Goal: Obtain resource: Download file/media

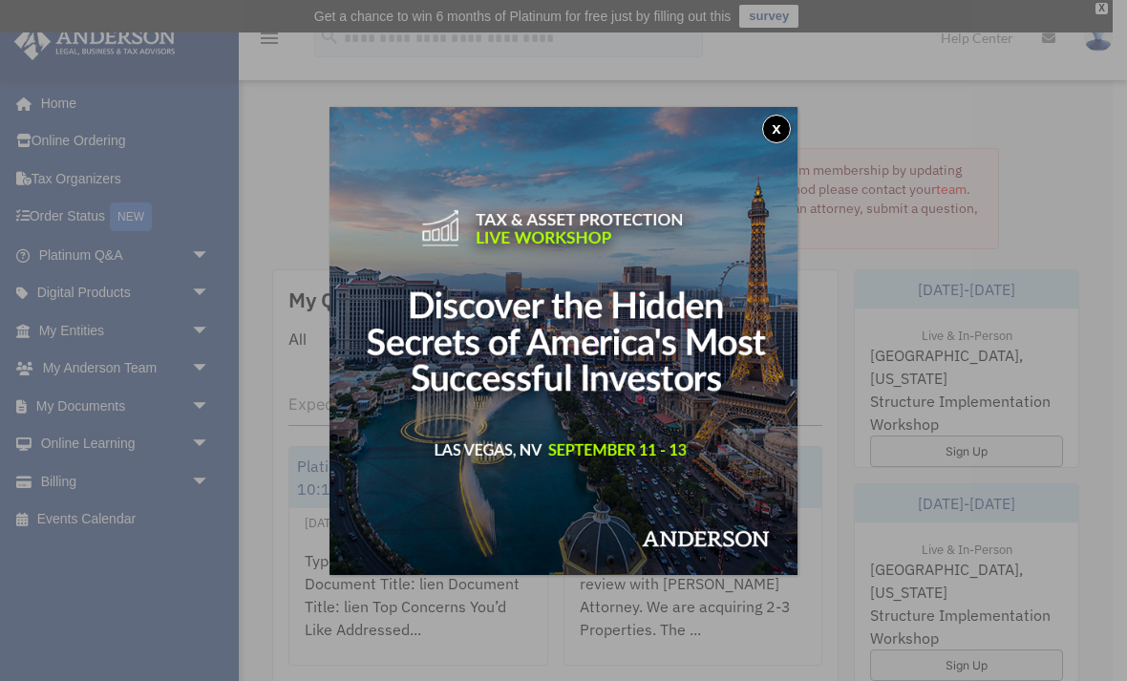
click at [783, 122] on button "x" at bounding box center [776, 129] width 29 height 29
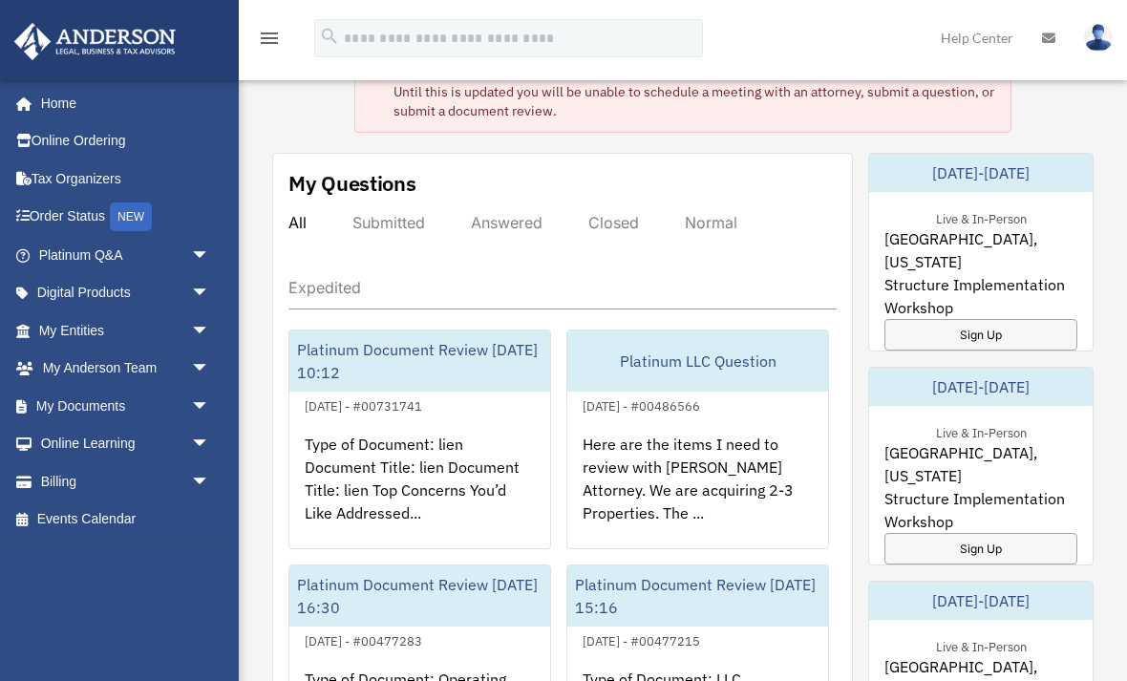
scroll to position [116, 0]
click at [95, 401] on link "My Documents arrow_drop_down" at bounding box center [125, 406] width 225 height 38
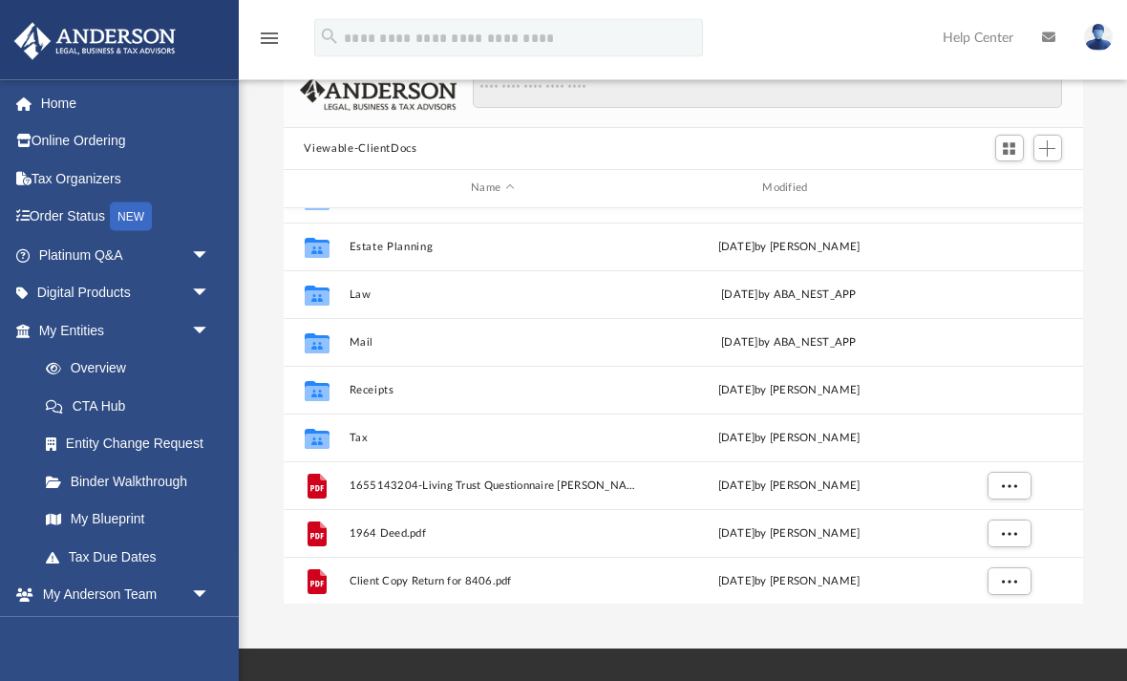
scroll to position [158, 0]
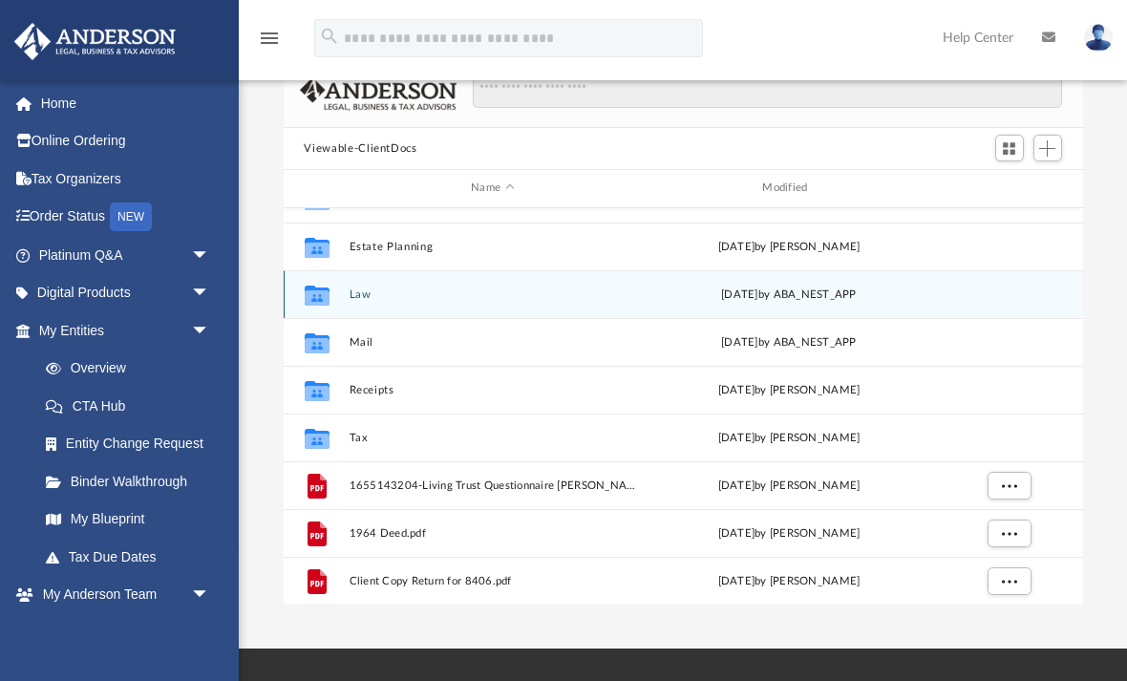
click at [366, 296] on button "Law" at bounding box center [491, 294] width 287 height 12
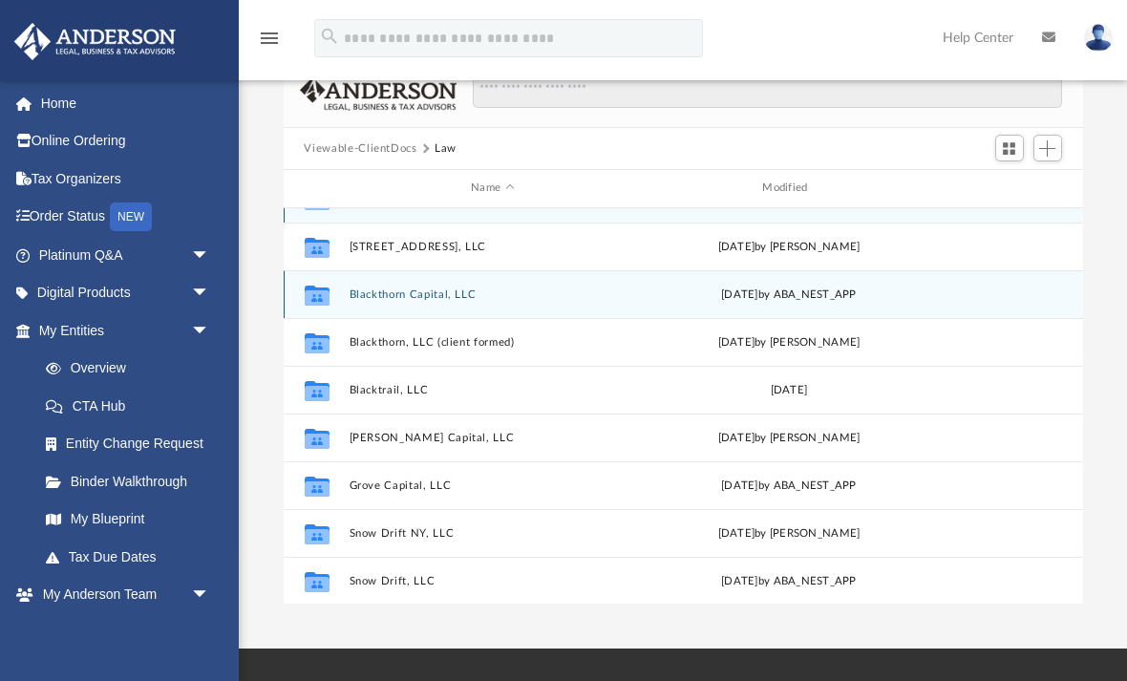
scroll to position [0, 0]
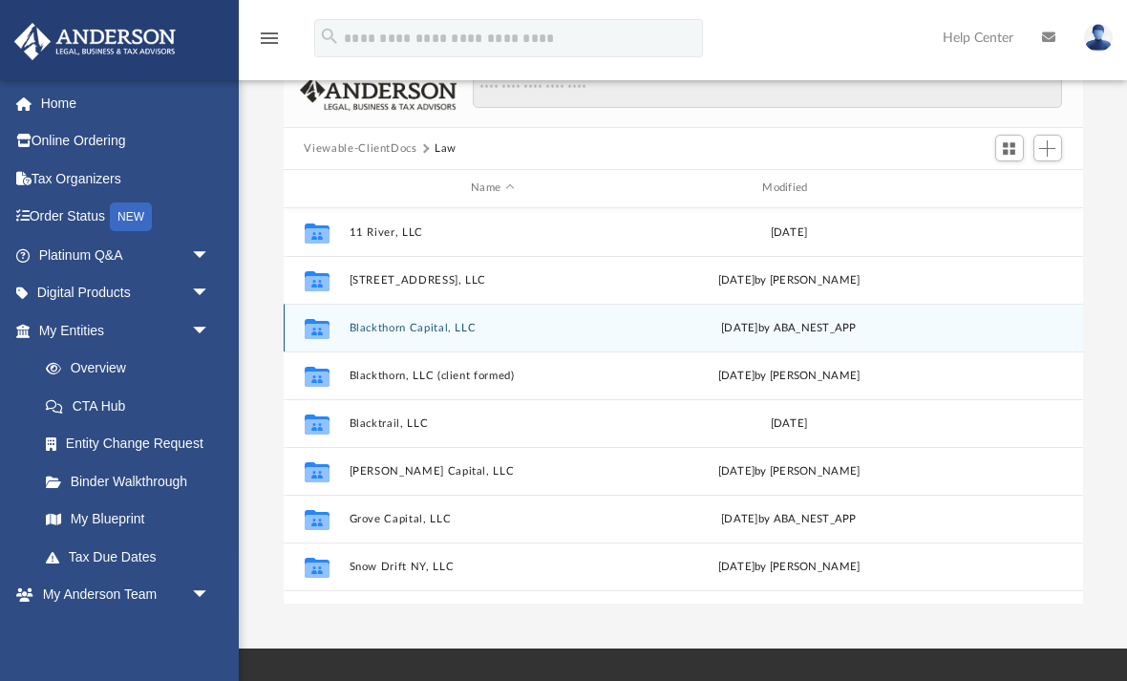
click at [419, 332] on button "Blackthorn Capital, LLC" at bounding box center [491, 328] width 287 height 12
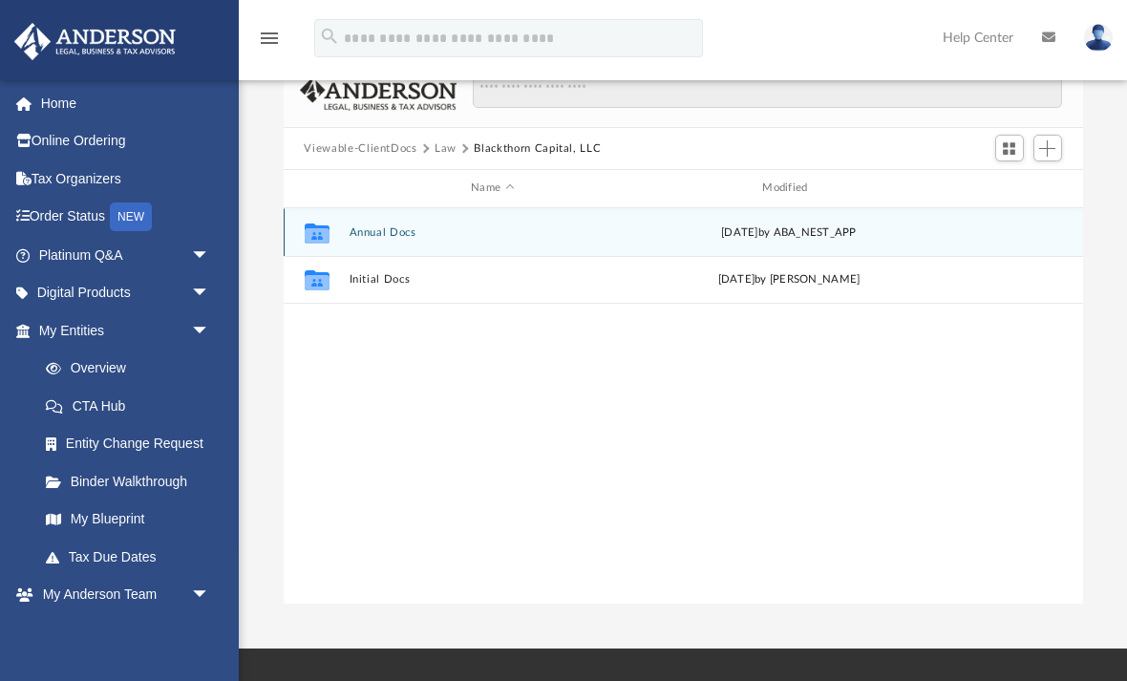
click at [381, 237] on button "Annual Docs" at bounding box center [491, 232] width 287 height 12
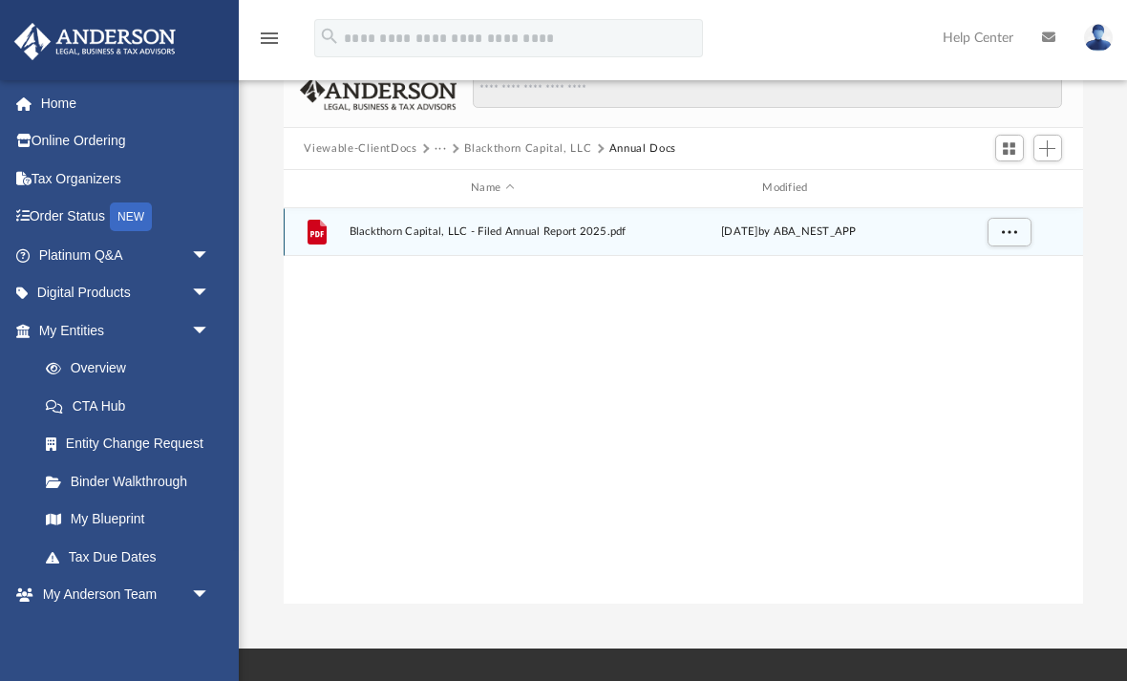
click at [479, 232] on span "Blackthorn Capital, LLC - Filed Annual Report 2025.pdf" at bounding box center [491, 231] width 287 height 12
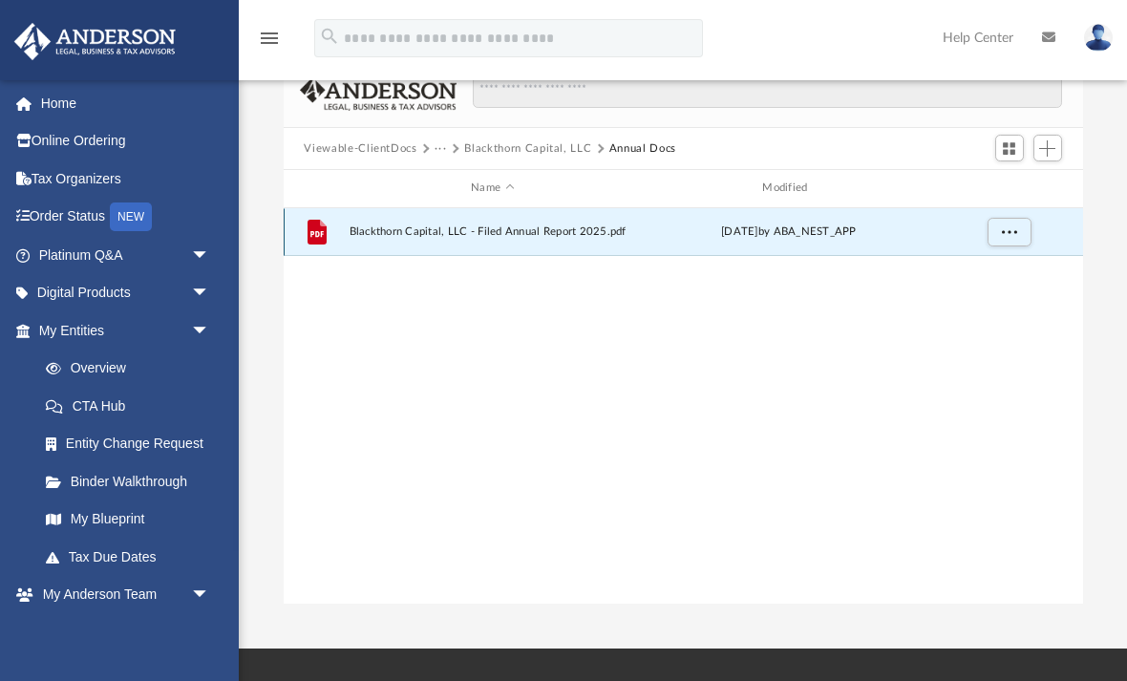
click at [442, 233] on span "Blackthorn Capital, LLC - Filed Annual Report 2025.pdf" at bounding box center [491, 231] width 287 height 12
click at [326, 227] on icon "grid" at bounding box center [315, 232] width 19 height 25
click at [576, 142] on button "Blackthorn Capital, LLC" at bounding box center [527, 148] width 127 height 17
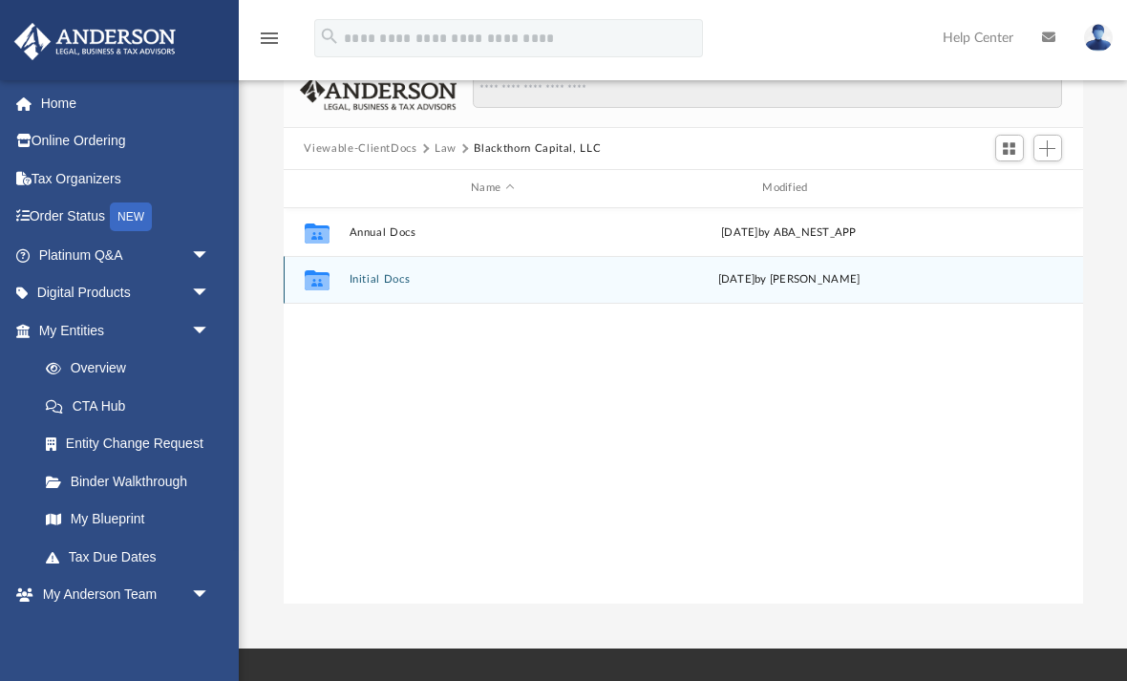
click at [384, 281] on button "Initial Docs" at bounding box center [491, 279] width 287 height 12
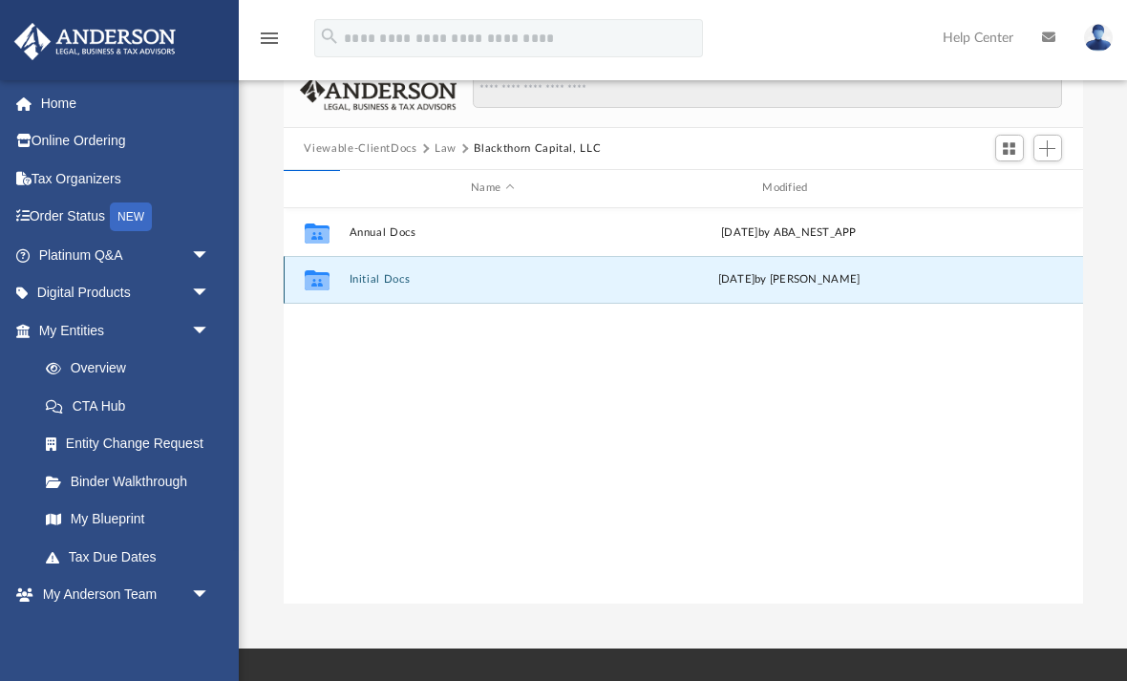
click at [634, 277] on button "Initial Docs" at bounding box center [491, 279] width 287 height 12
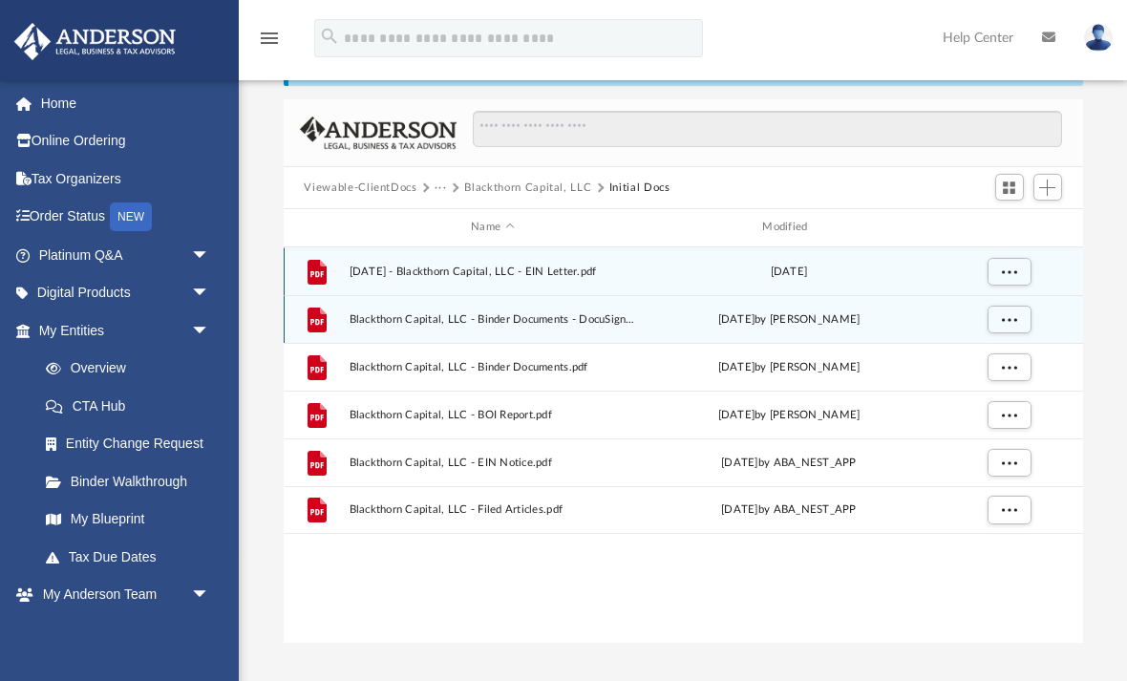
scroll to position [117, 0]
click at [476, 269] on span "[DATE] - Blackthorn Capital, LLC - EIN Letter.pdf" at bounding box center [491, 272] width 287 height 12
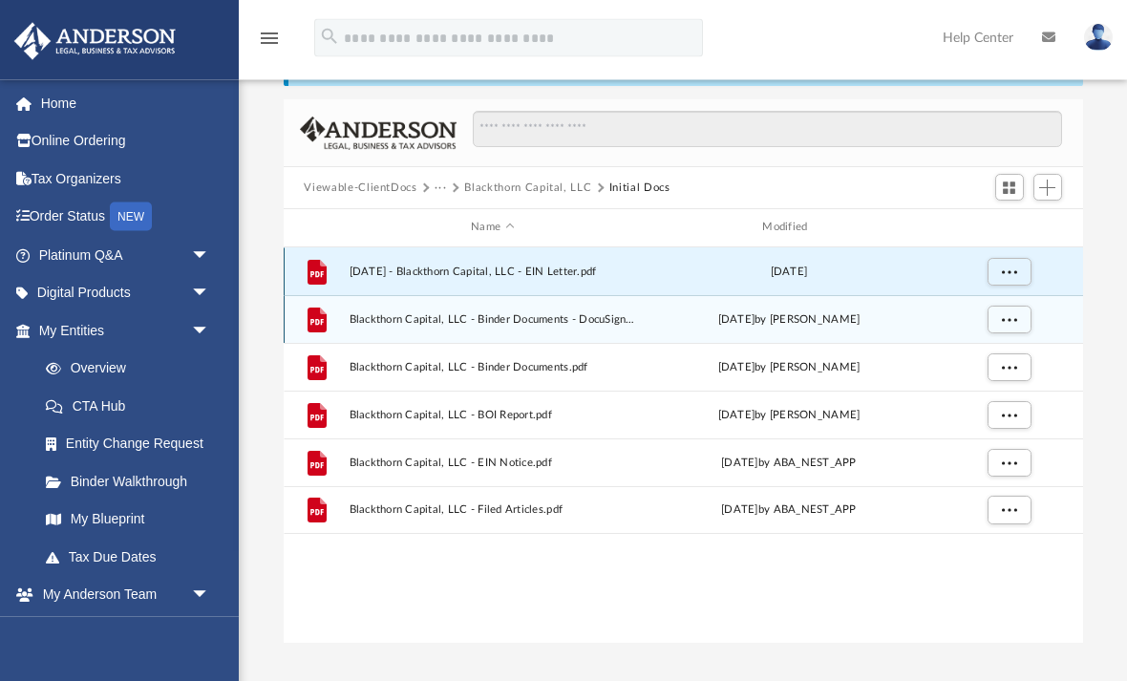
scroll to position [118, 0]
click at [1014, 274] on span "More options" at bounding box center [1007, 270] width 15 height 11
click at [996, 310] on li "Preview" at bounding box center [990, 309] width 55 height 20
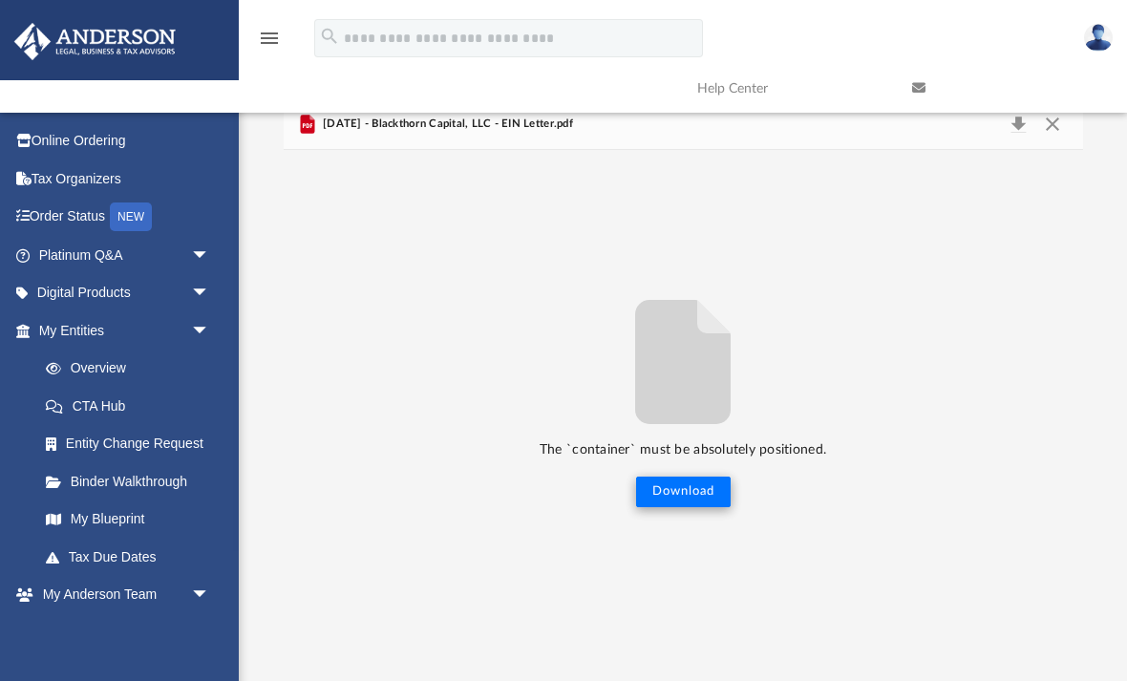
click at [692, 484] on button "Download" at bounding box center [683, 491] width 95 height 31
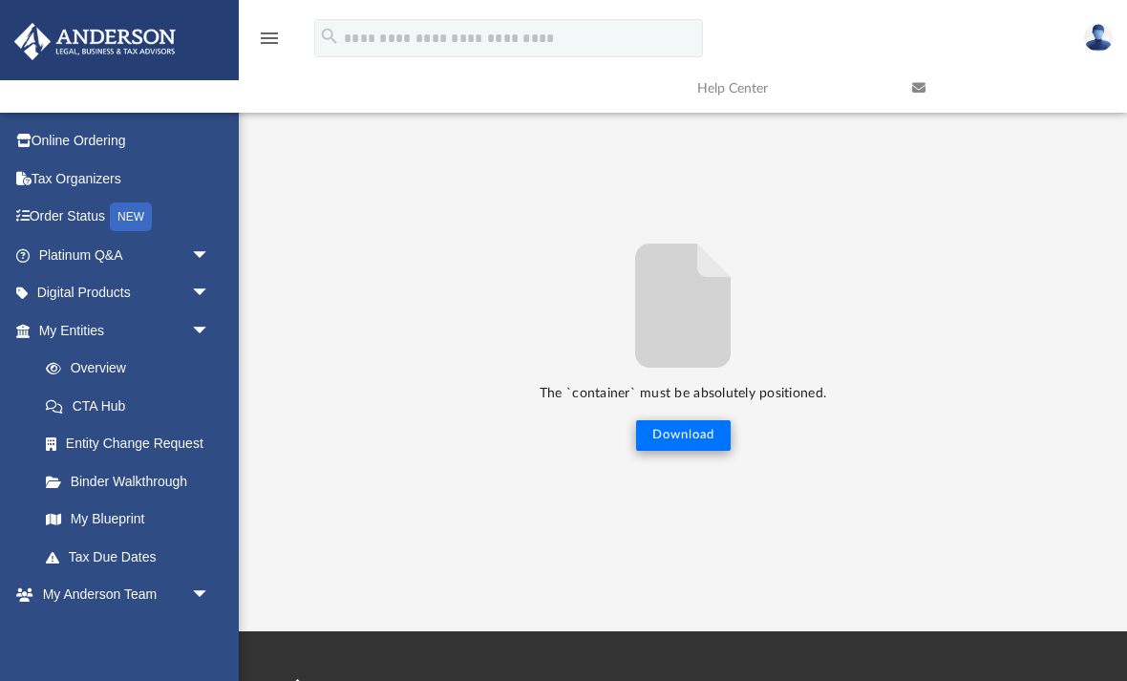
scroll to position [179, 0]
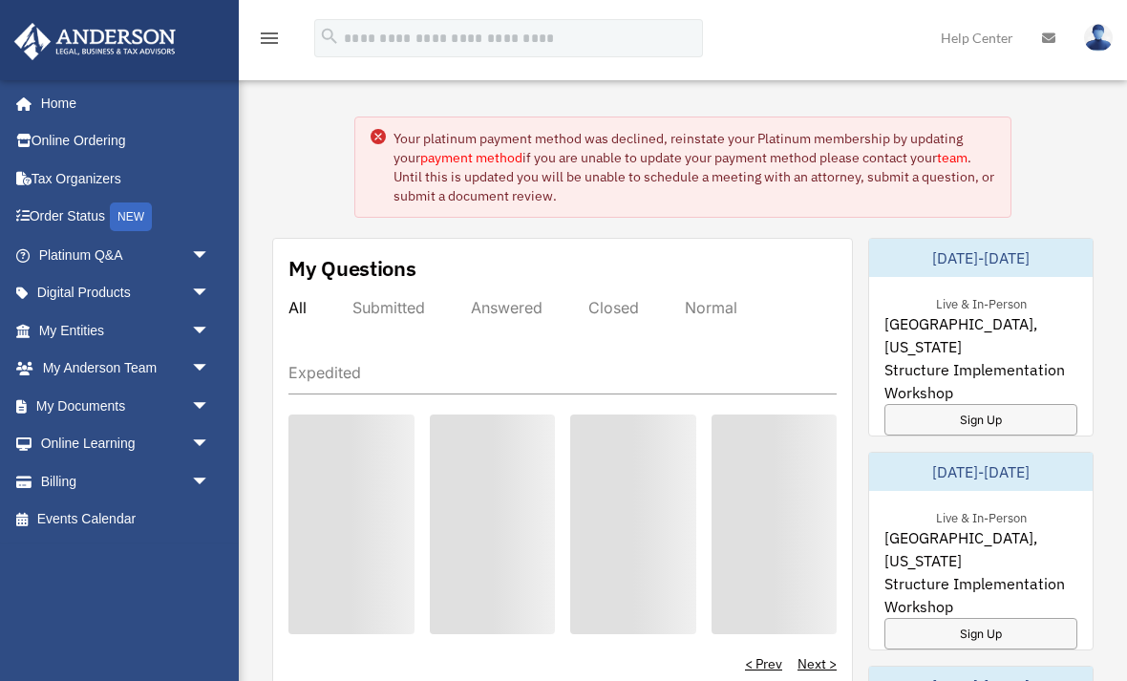
scroll to position [116, 0]
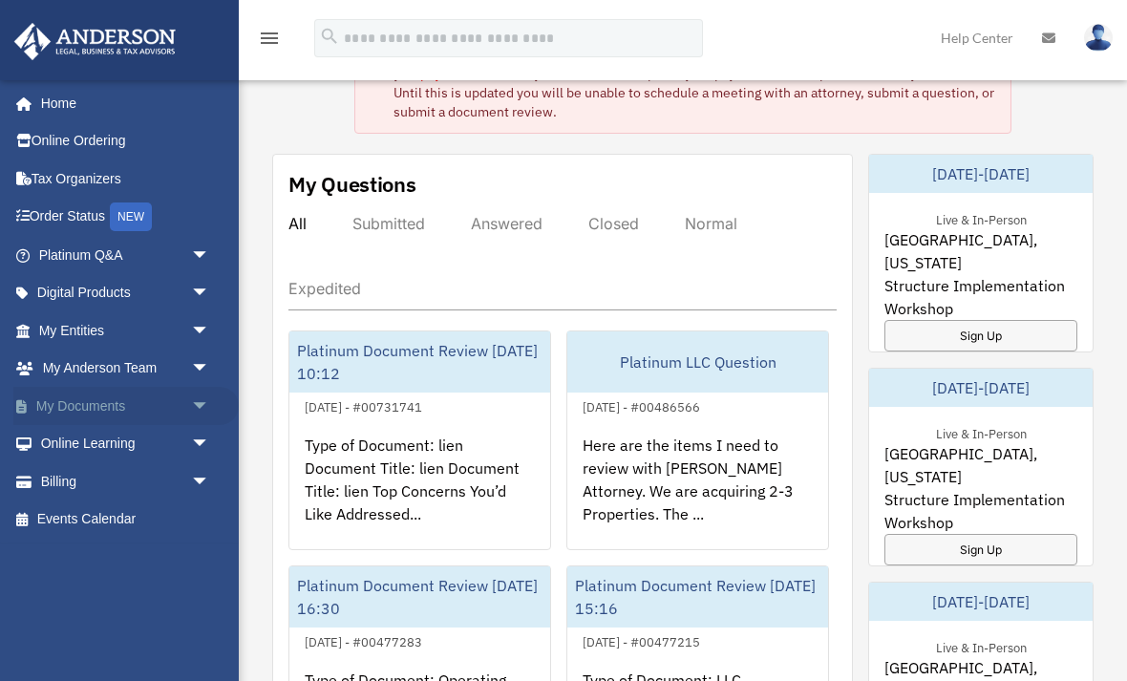
click at [97, 408] on link "My Documents arrow_drop_down" at bounding box center [125, 406] width 225 height 38
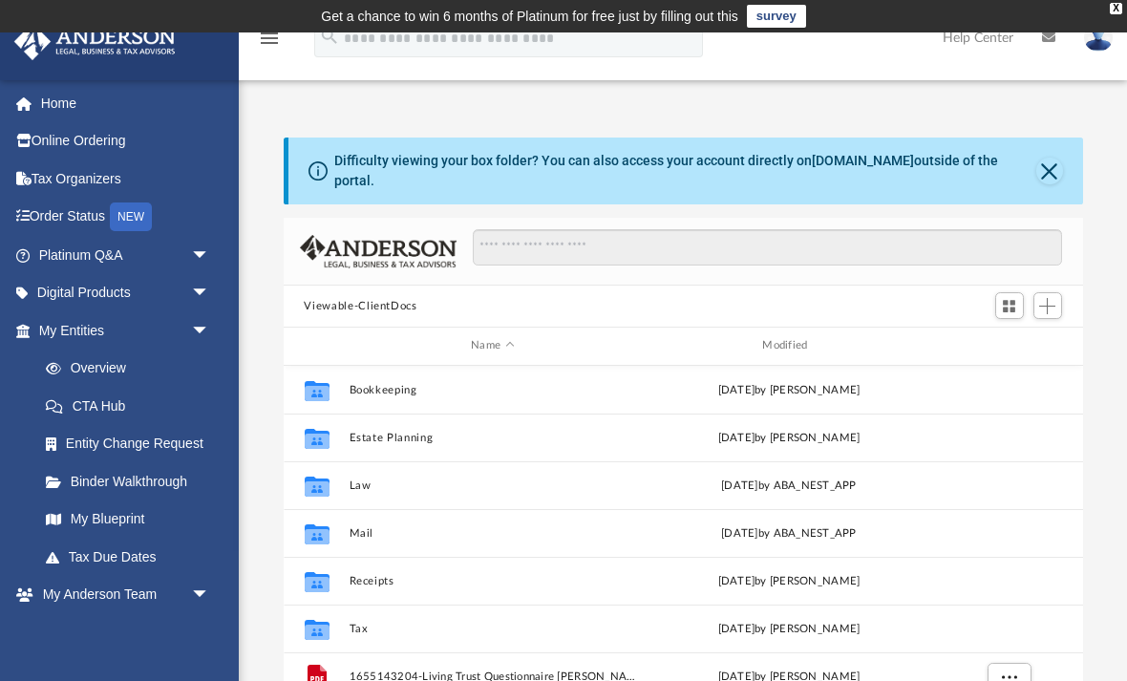
scroll to position [434, 799]
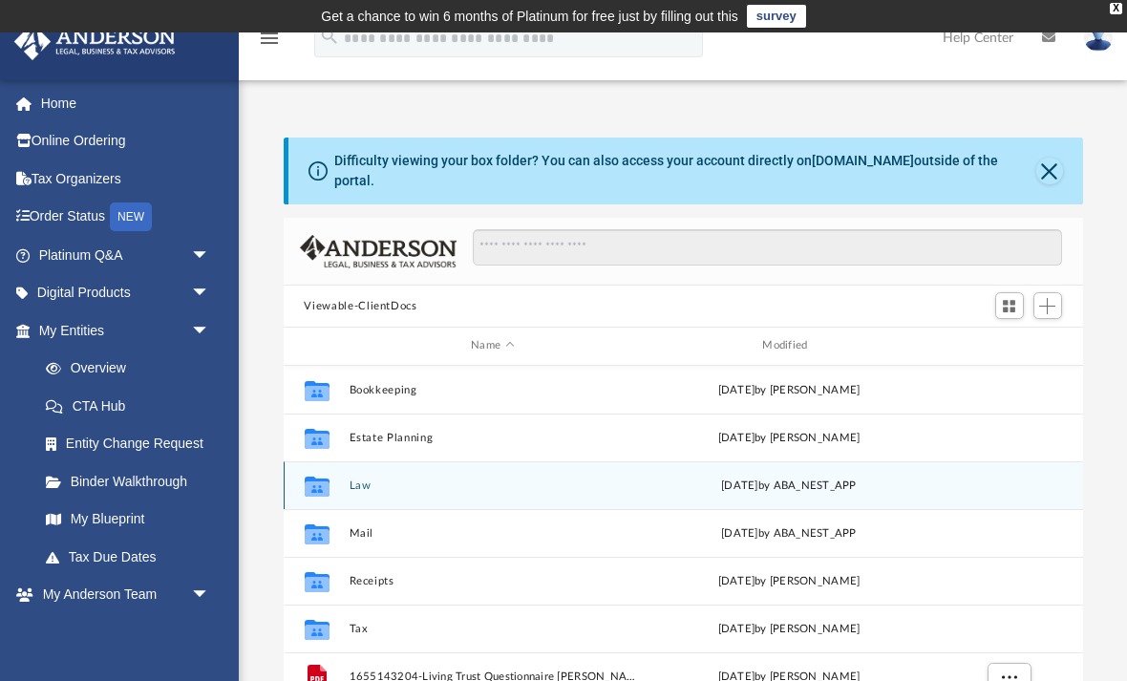
click at [369, 485] on button "Law" at bounding box center [491, 485] width 287 height 12
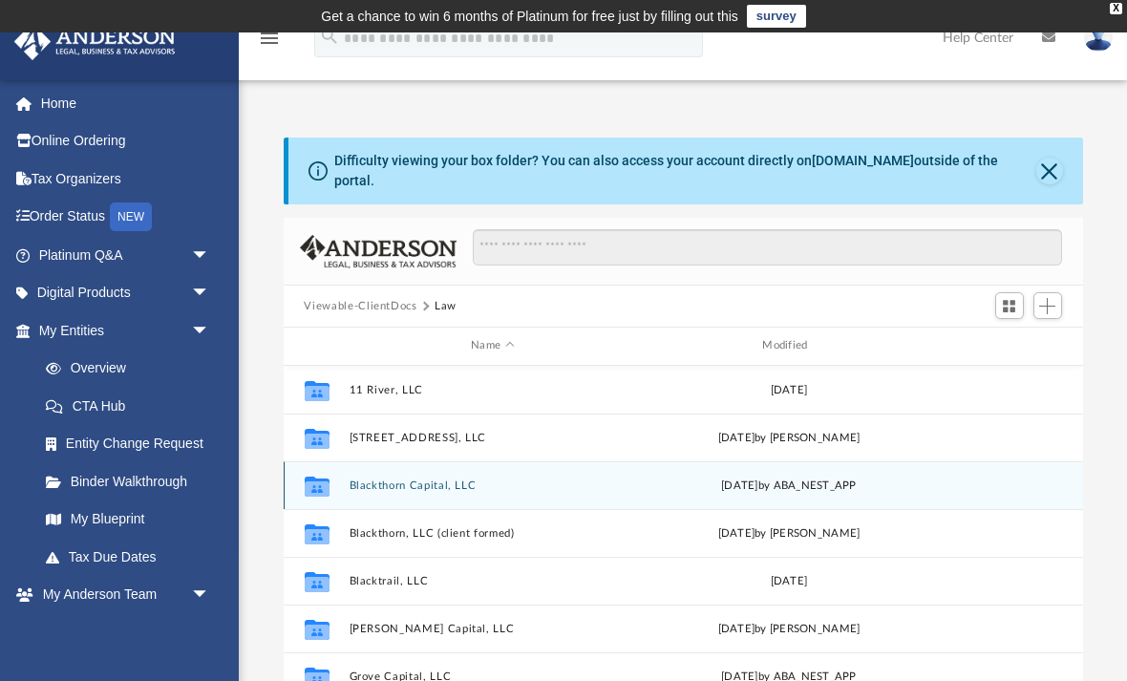
scroll to position [0, 0]
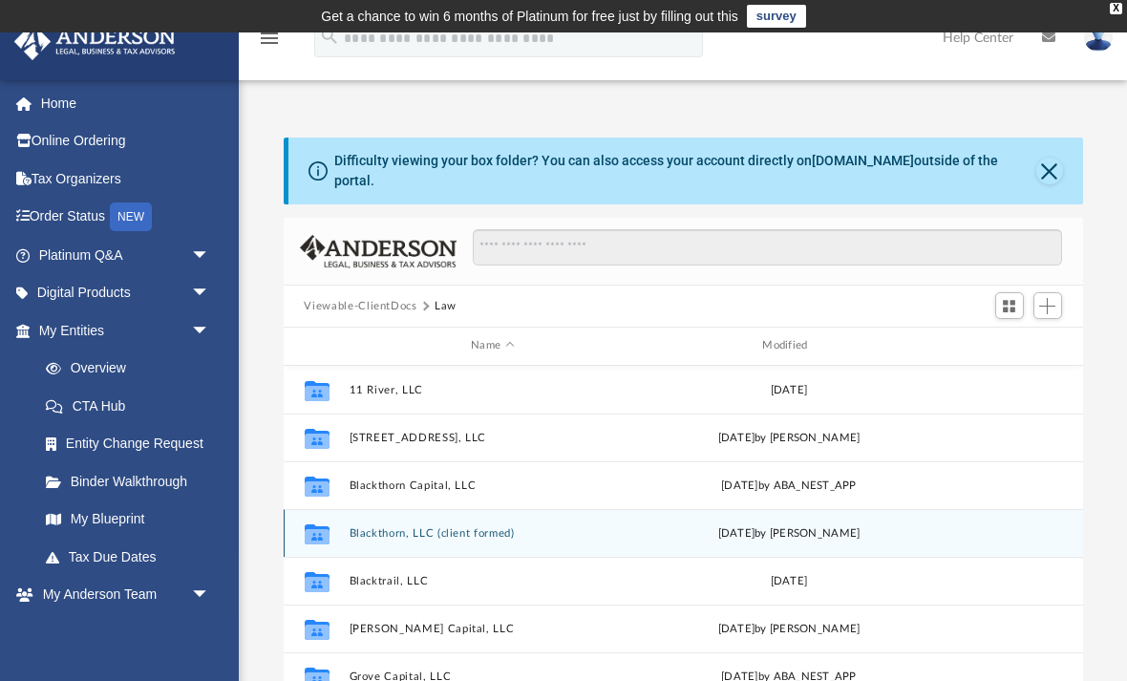
click at [420, 531] on button "Blackthorn, LLC (client formed)" at bounding box center [491, 533] width 287 height 12
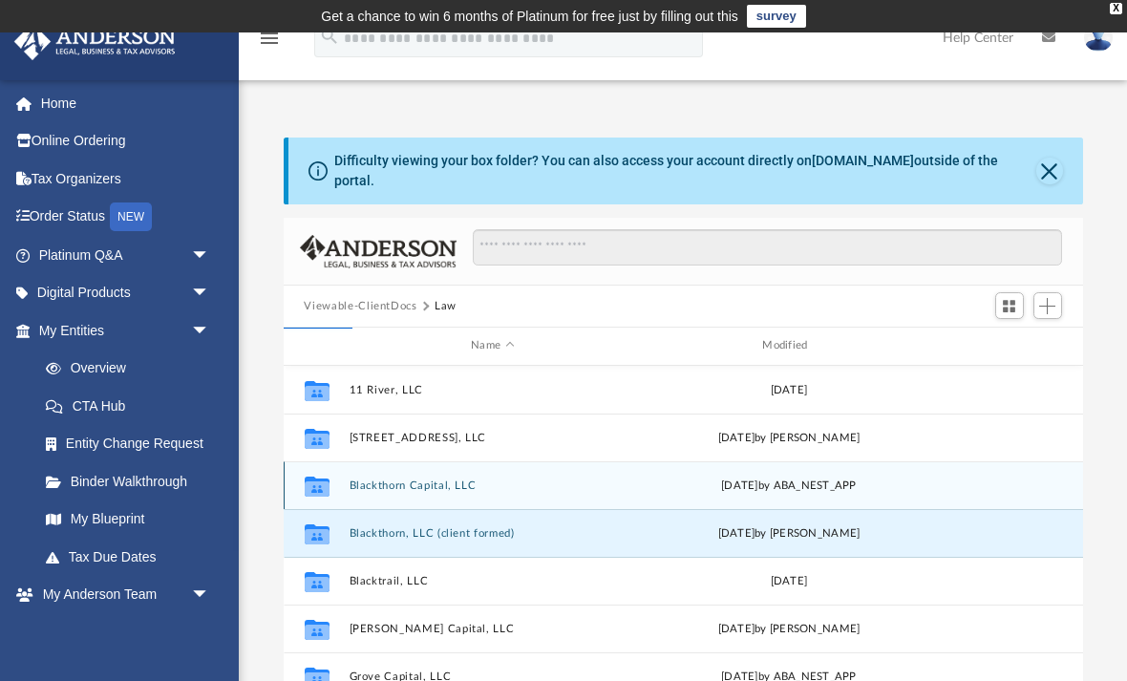
click at [454, 484] on button "Blackthorn Capital, LLC" at bounding box center [491, 485] width 287 height 12
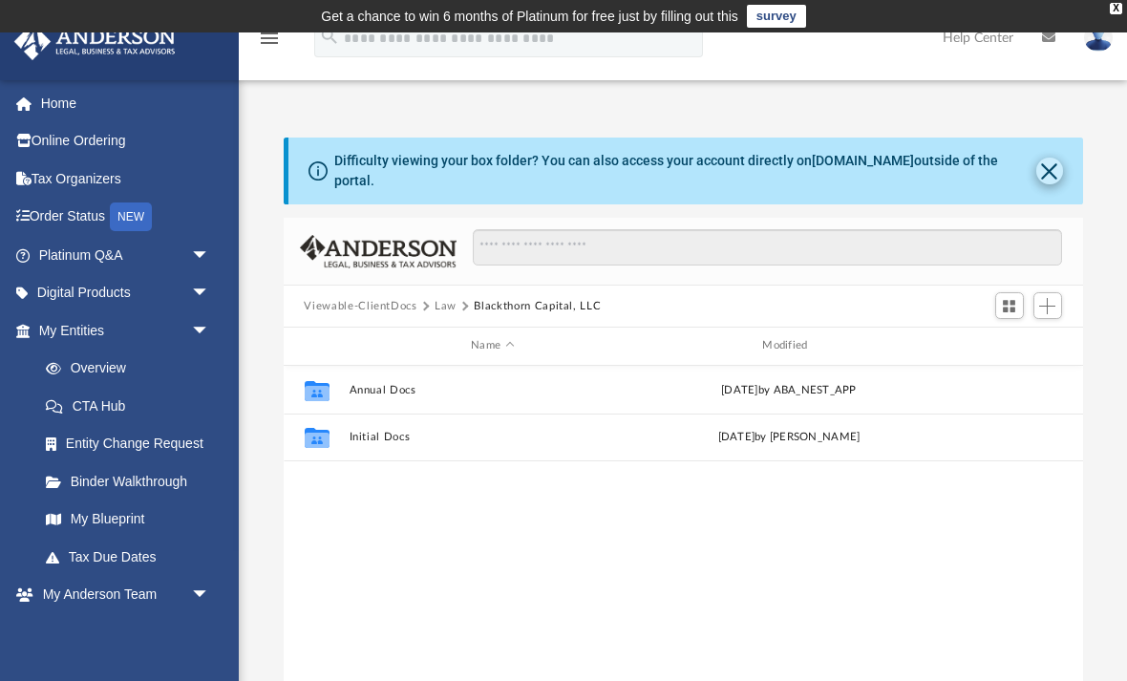
click at [1047, 180] on button "Close" at bounding box center [1049, 171] width 27 height 27
